Goal: Task Accomplishment & Management: Use online tool/utility

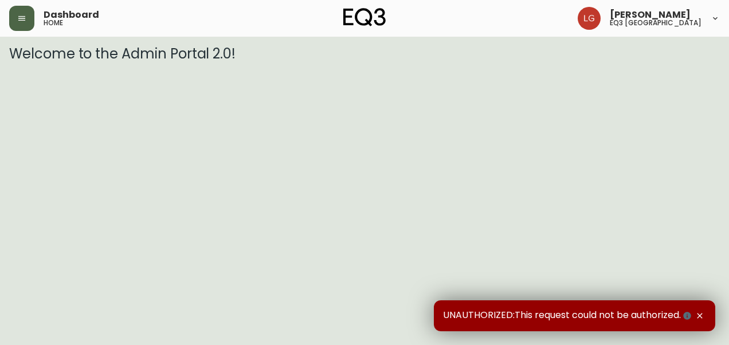
click at [19, 14] on icon "button" at bounding box center [21, 18] width 9 height 9
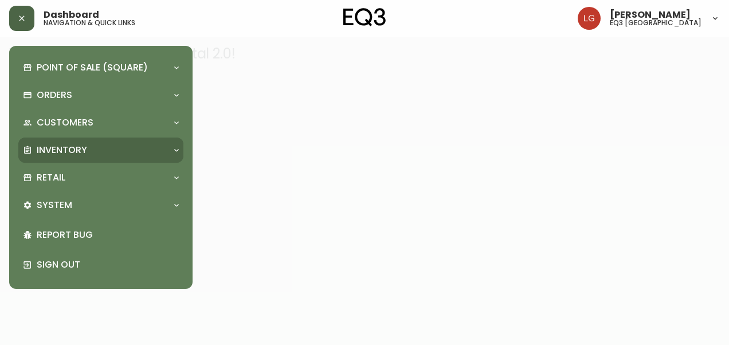
click at [40, 159] on div "Inventory" at bounding box center [100, 150] width 165 height 25
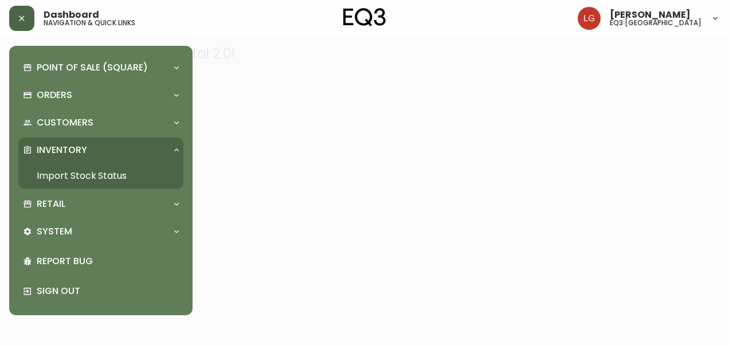
click at [54, 188] on link "Import Stock Status" at bounding box center [100, 176] width 165 height 26
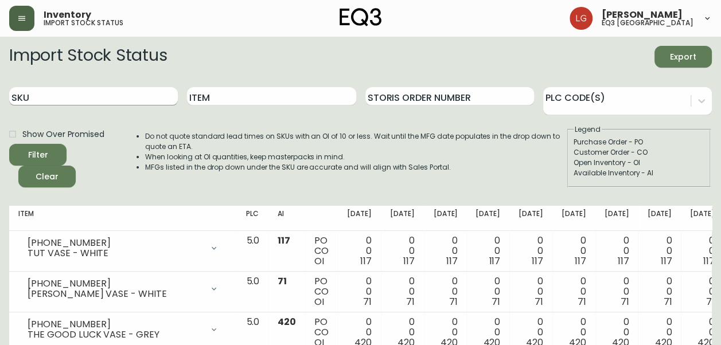
click at [140, 91] on input "SKU" at bounding box center [93, 96] width 169 height 18
paste input "[PHONE_NUMBER]"
type input "[PHONE_NUMBER]"
click at [9, 144] on button "Filter" at bounding box center [37, 155] width 57 height 22
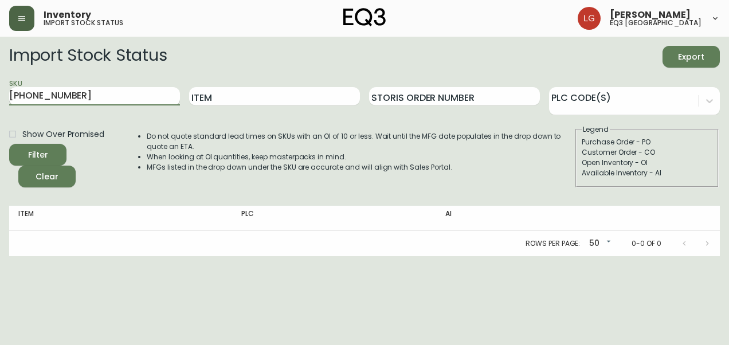
click at [140, 91] on input "[PHONE_NUMBER]" at bounding box center [94, 96] width 171 height 18
click at [9, 144] on button "Filter" at bounding box center [37, 155] width 57 height 22
